Goal: Transaction & Acquisition: Download file/media

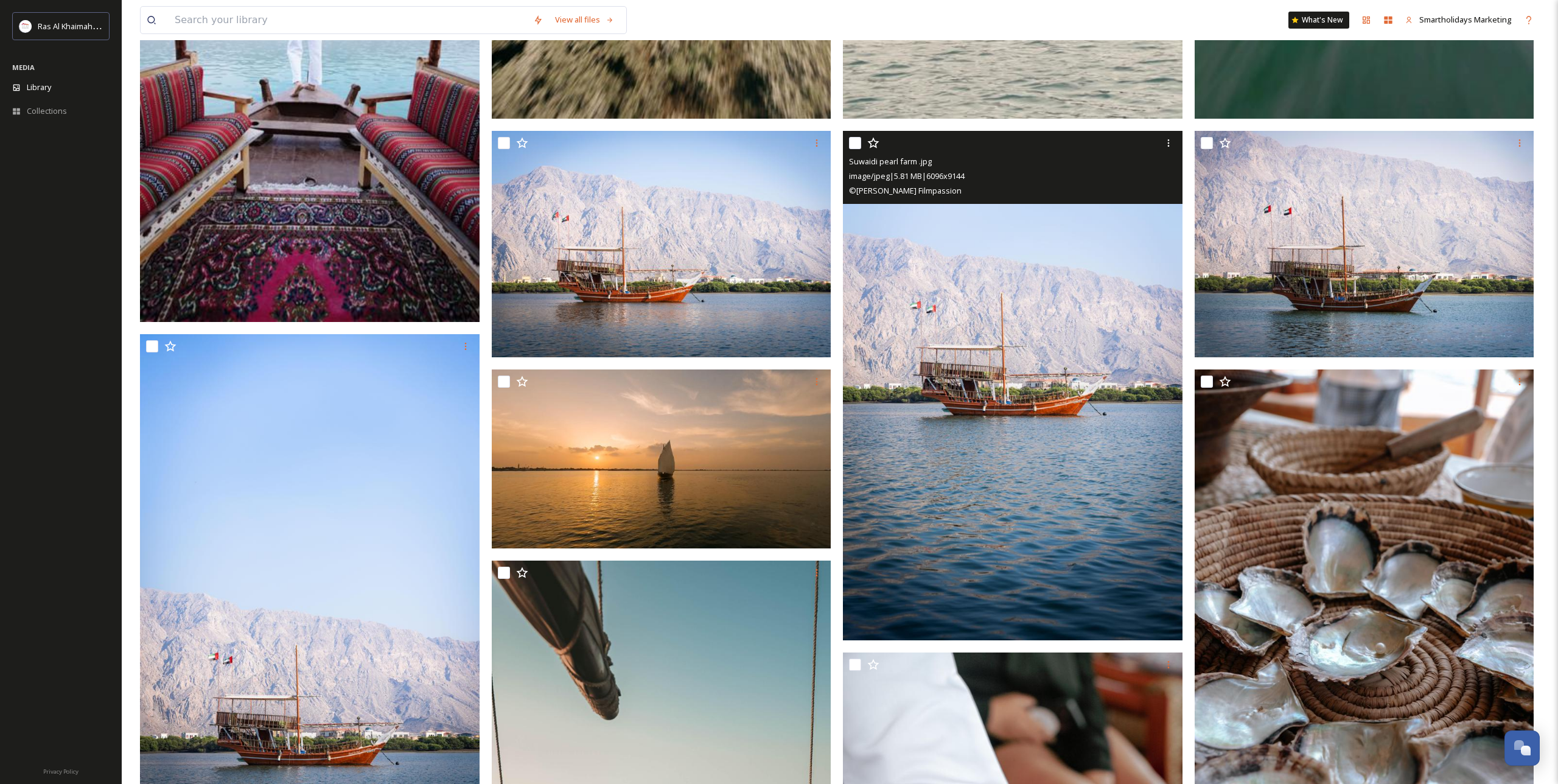
scroll to position [634, 0]
click at [1020, 408] on img at bounding box center [1012, 387] width 339 height 509
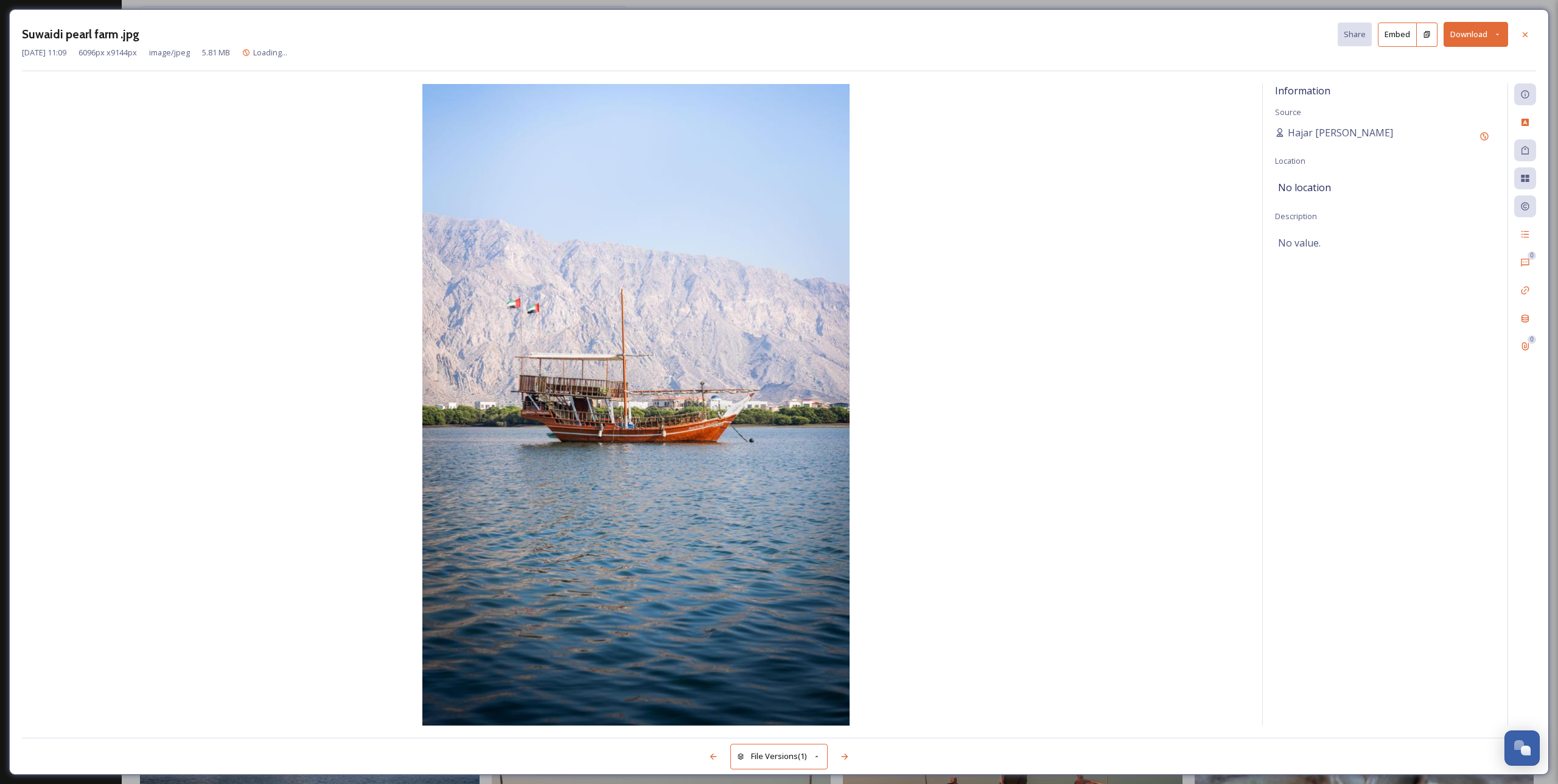
click at [1475, 39] on button "Download" at bounding box center [1475, 34] width 65 height 25
click at [1470, 60] on span "Download Original (6096 x 9144)" at bounding box center [1443, 62] width 115 height 12
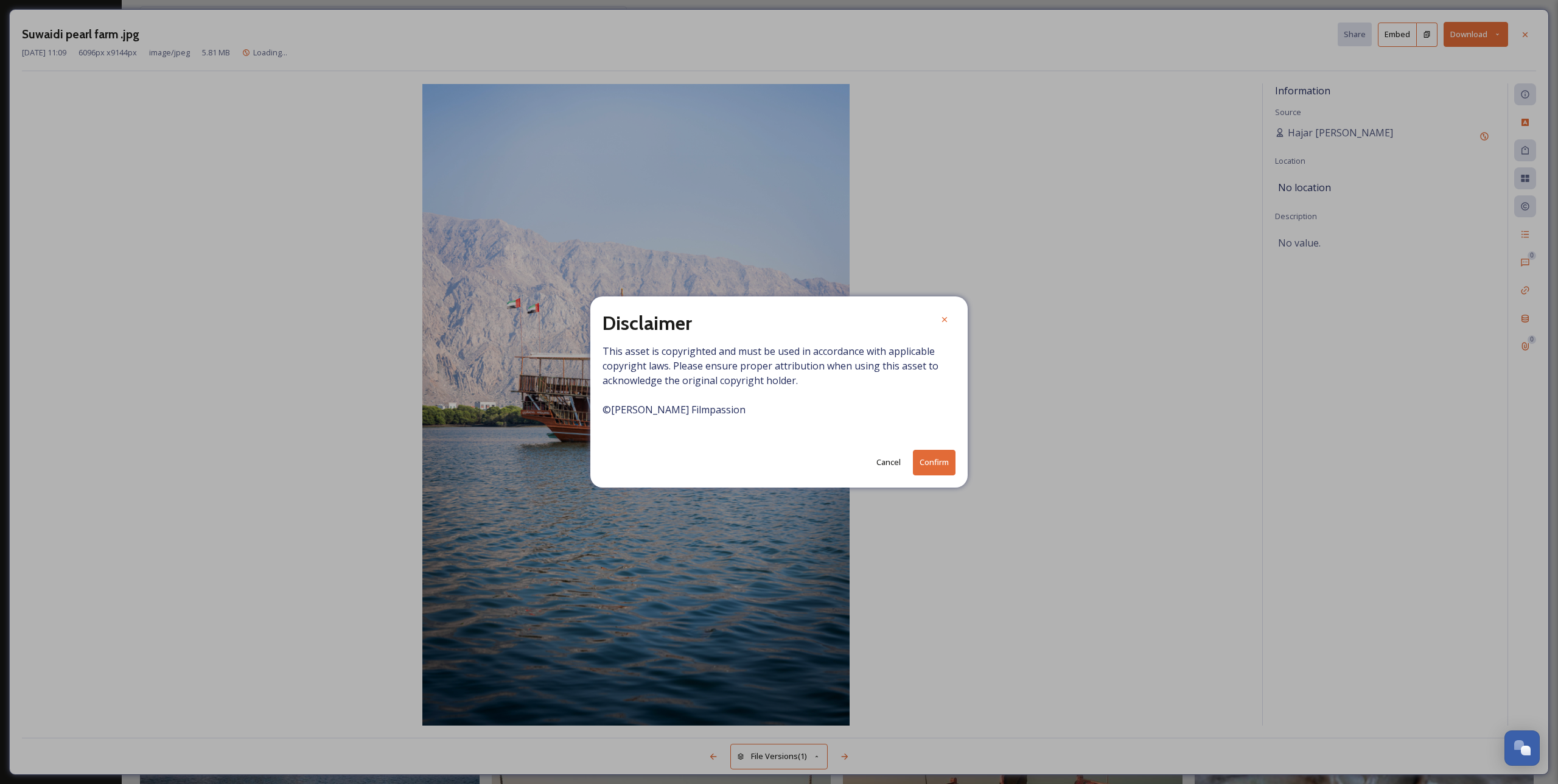
click at [940, 451] on button "Confirm" at bounding box center [934, 462] width 43 height 25
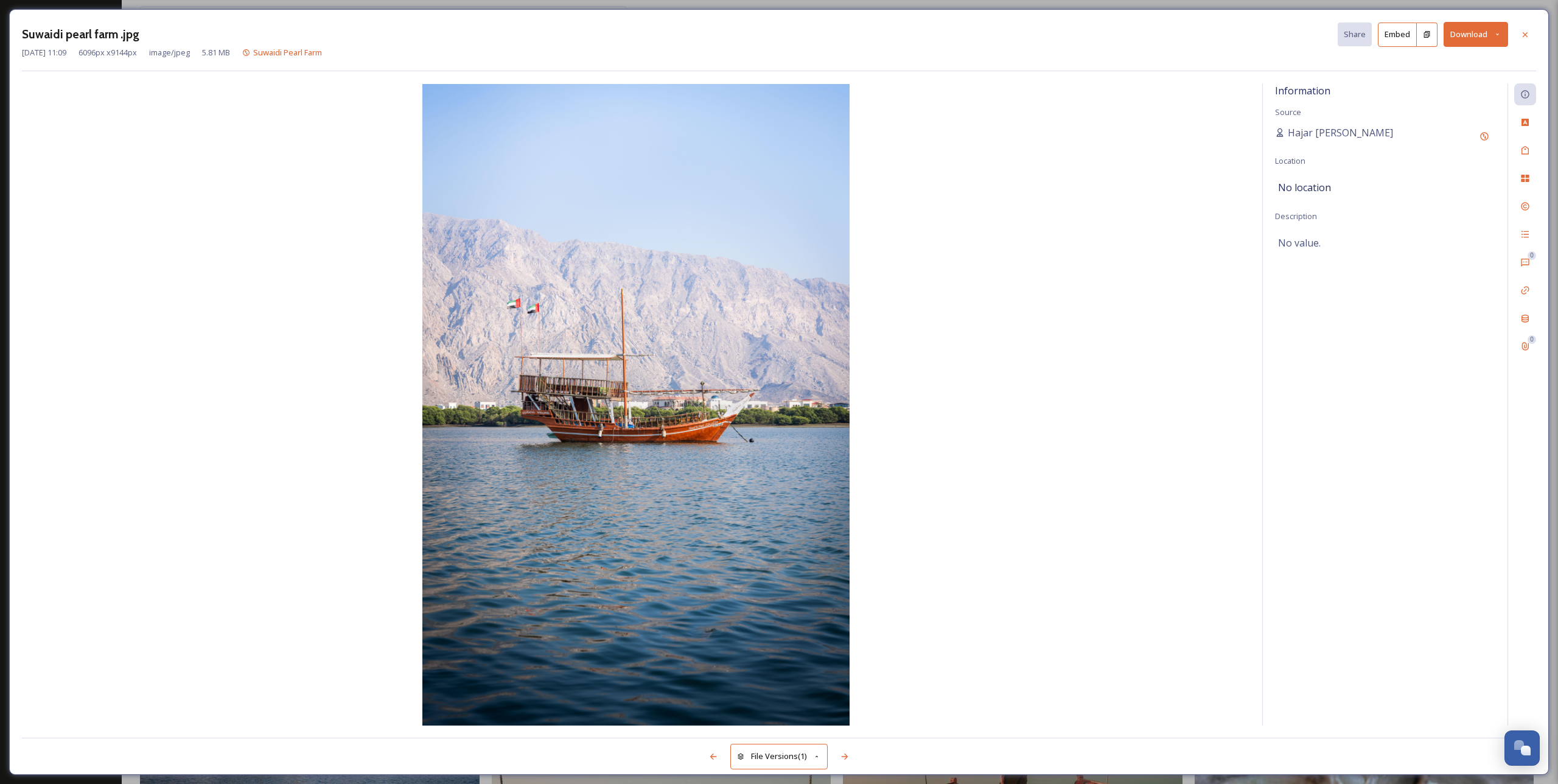
drag, startPoint x: 1530, startPoint y: 32, endPoint x: 1519, endPoint y: 45, distance: 17.0
click at [1530, 32] on icon at bounding box center [1525, 35] width 10 height 10
